Goal: Find specific page/section: Find specific page/section

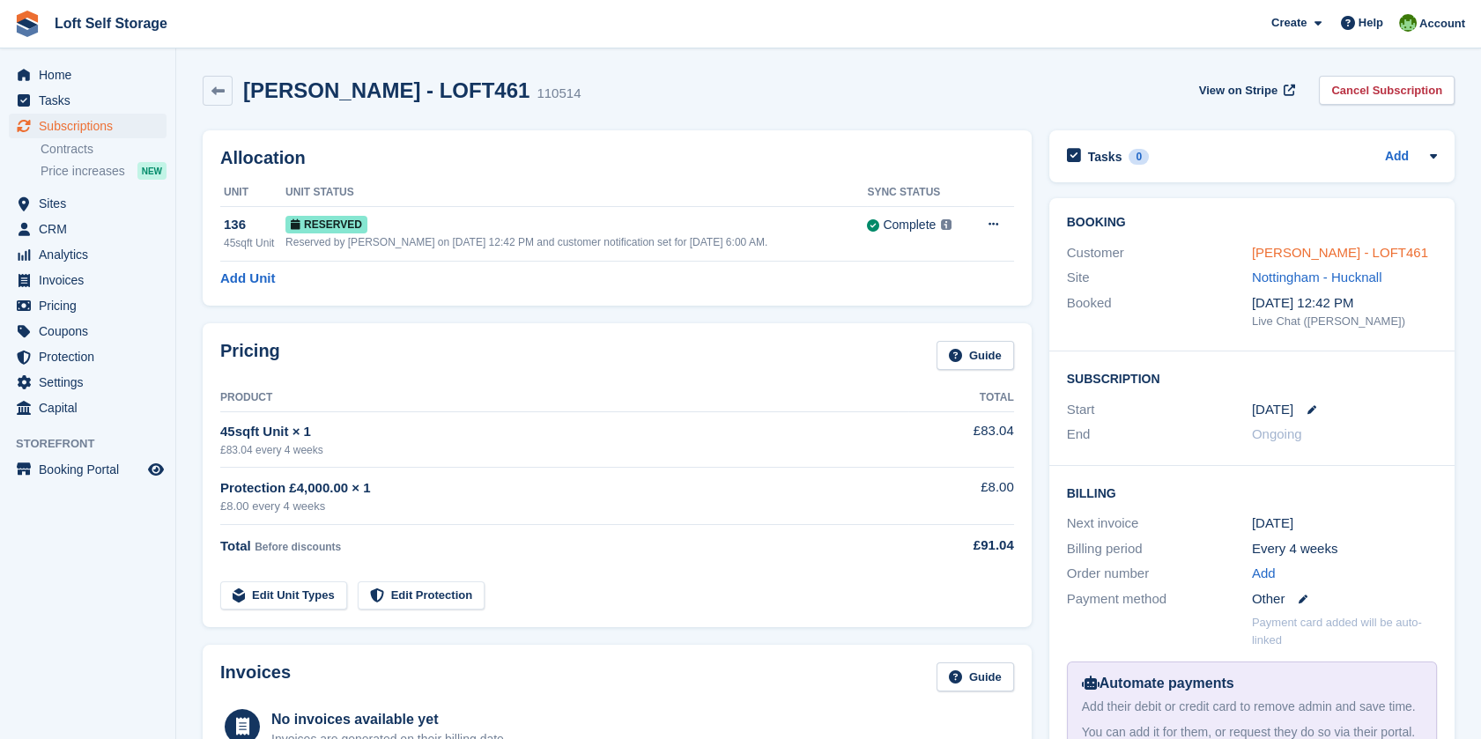
click at [1324, 248] on link "[PERSON_NAME] - LOFT461" at bounding box center [1340, 252] width 176 height 15
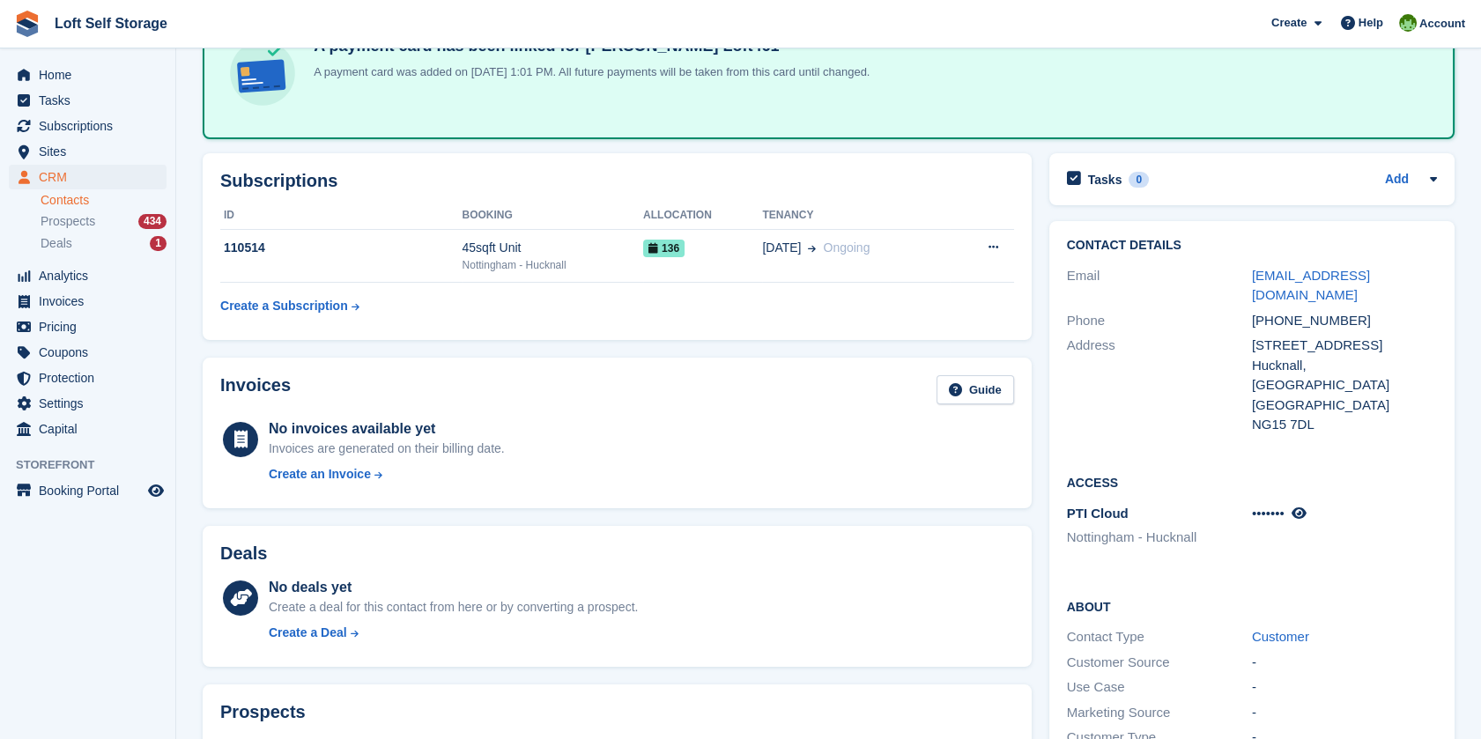
scroll to position [97, 0]
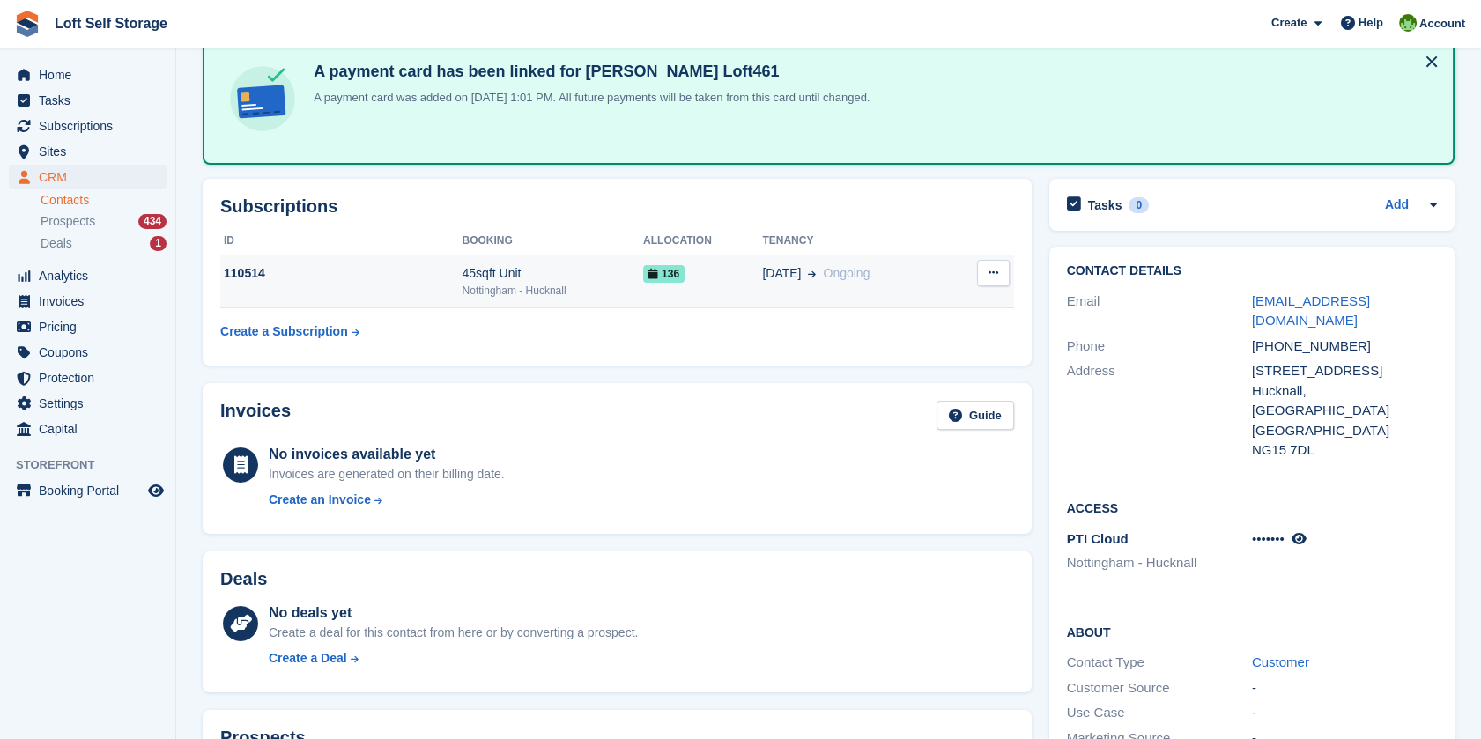
click at [705, 267] on div "136" at bounding box center [702, 273] width 119 height 19
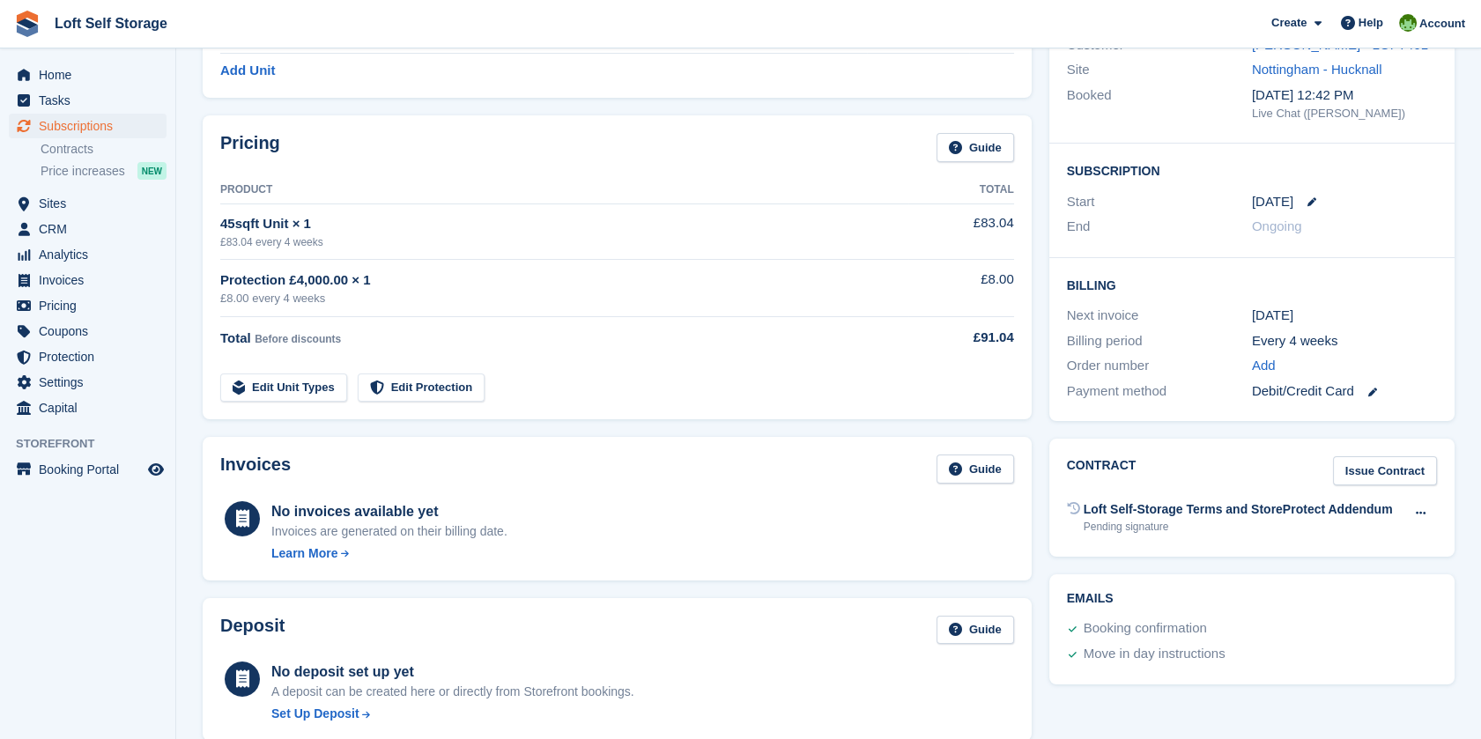
scroll to position [212, 0]
